Goal: Information Seeking & Learning: Learn about a topic

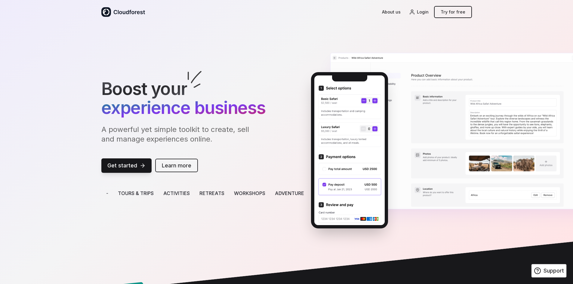
click at [174, 163] on link "Learn more" at bounding box center [176, 166] width 43 height 14
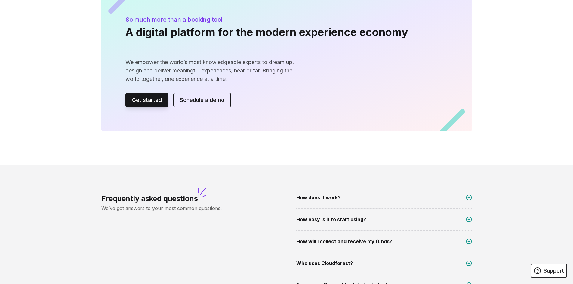
scroll to position [843, 0]
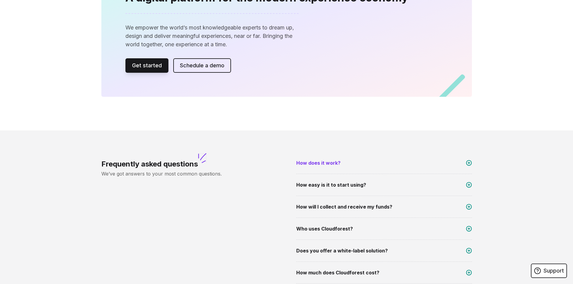
click at [471, 165] on icon at bounding box center [469, 163] width 6 height 6
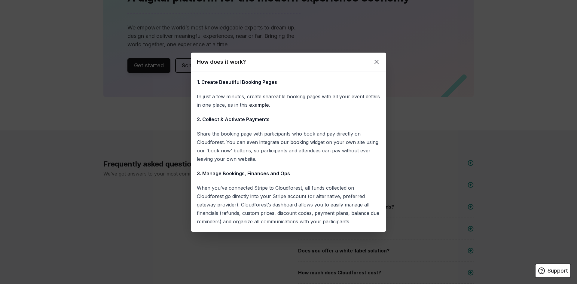
click at [259, 106] on link "example" at bounding box center [259, 105] width 20 height 6
click at [376, 60] on icon at bounding box center [376, 61] width 7 height 7
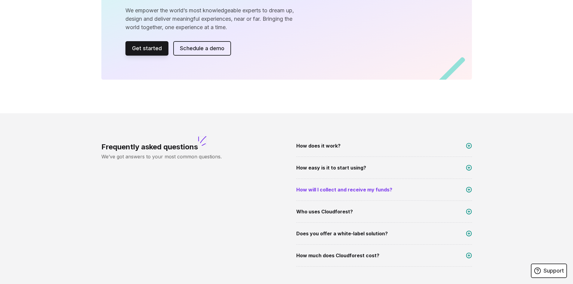
scroll to position [873, 0]
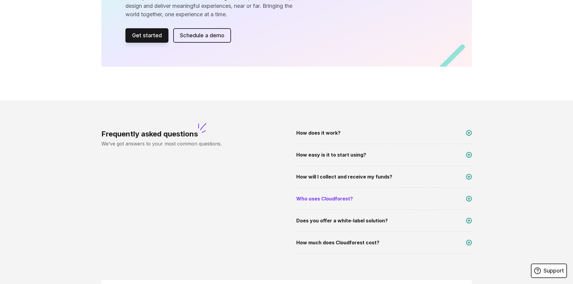
click at [467, 204] on link "Who uses Cloudforest?" at bounding box center [384, 202] width 176 height 14
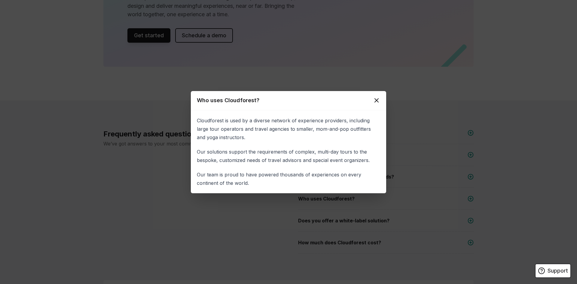
click at [379, 100] on icon at bounding box center [376, 100] width 7 height 7
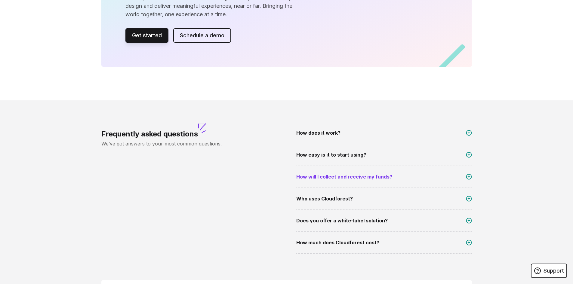
click at [467, 174] on icon at bounding box center [469, 177] width 6 height 6
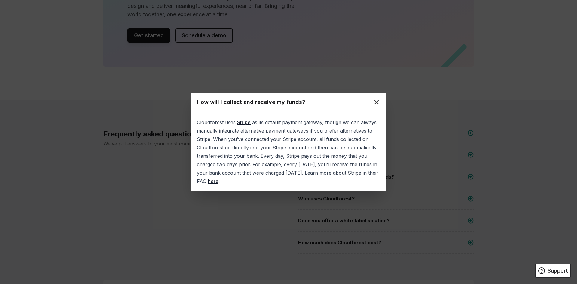
click at [380, 101] on icon at bounding box center [376, 102] width 7 height 7
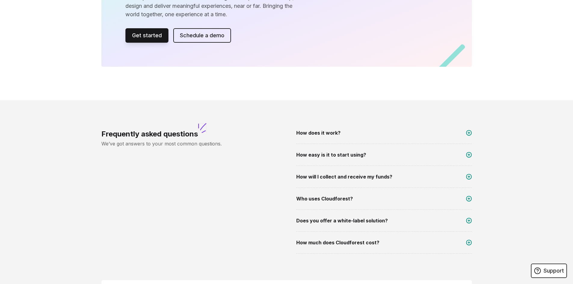
click at [473, 249] on div "Frequently asked questions We’ve got answers to your most common questions. How…" at bounding box center [286, 195] width 385 height 132
click at [466, 241] on icon at bounding box center [469, 243] width 6 height 6
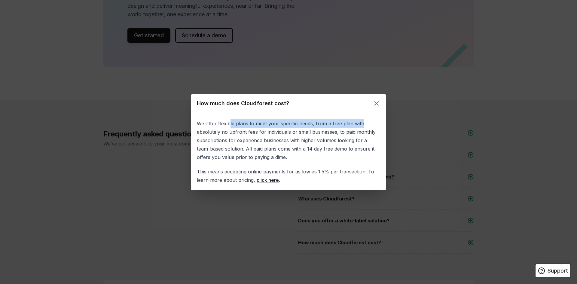
drag, startPoint x: 229, startPoint y: 125, endPoint x: 368, endPoint y: 121, distance: 138.7
click at [368, 121] on p "We offer flexible plans to meet your specific needs, from a free plan with abso…" at bounding box center [288, 140] width 183 height 42
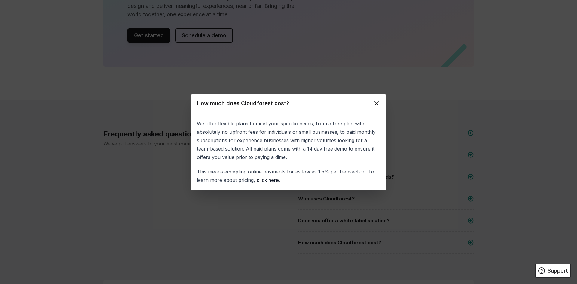
click at [373, 103] on icon at bounding box center [376, 103] width 7 height 7
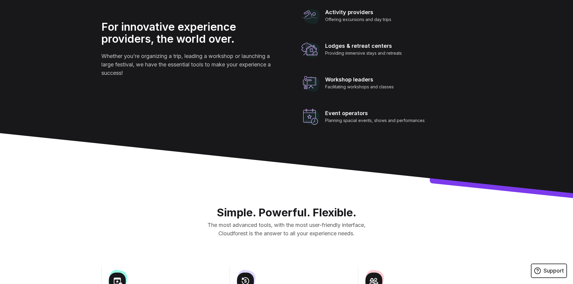
scroll to position [272, 0]
